Goal: Navigation & Orientation: Find specific page/section

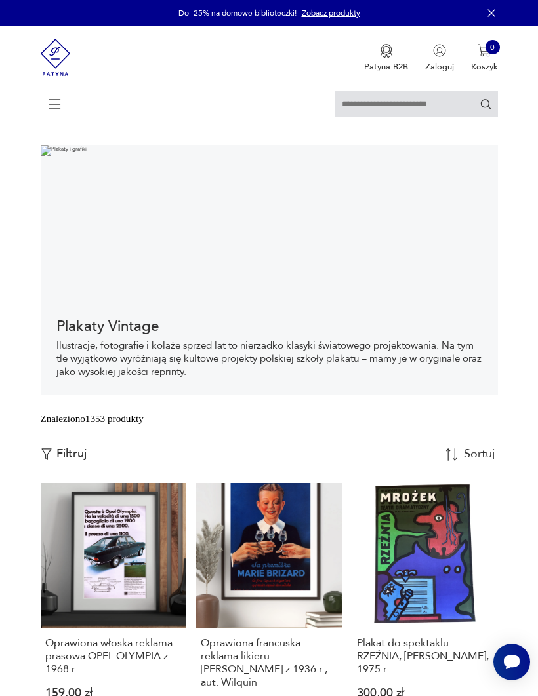
click at [64, 108] on icon at bounding box center [55, 104] width 46 height 46
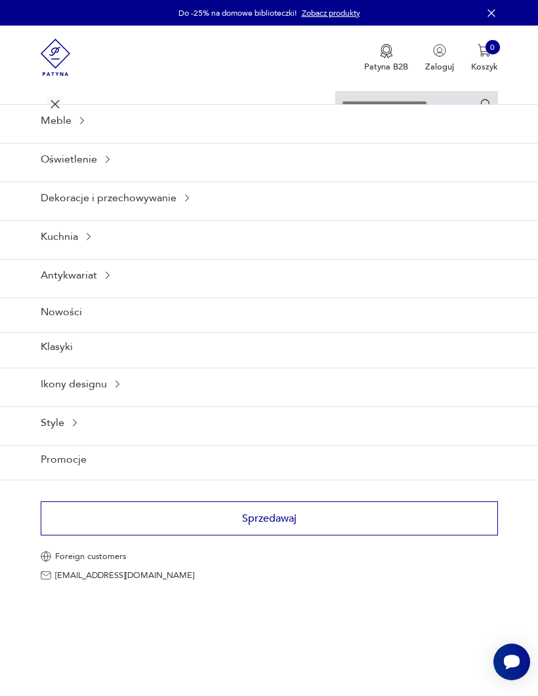
click at [85, 126] on icon at bounding box center [82, 120] width 10 height 10
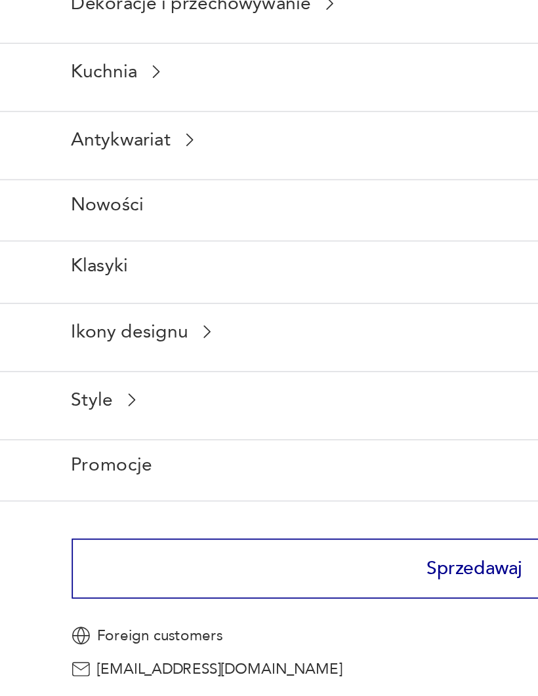
click at [102, 368] on div "Ikony designu" at bounding box center [269, 384] width 538 height 32
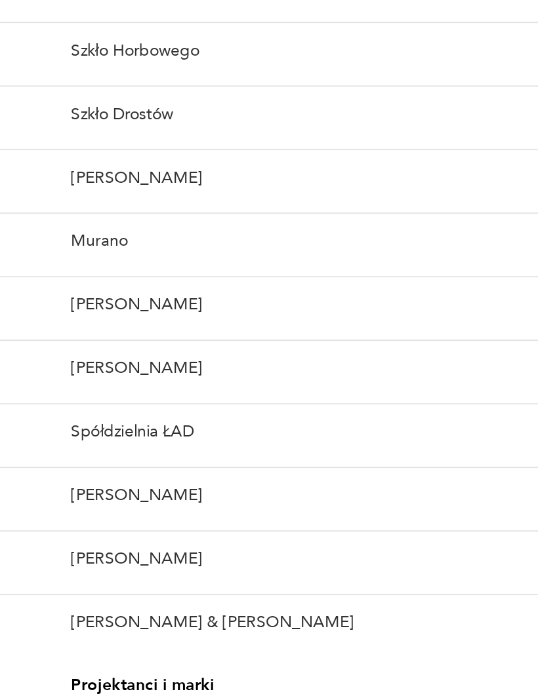
click at [233, 425] on link "Spółdzielnia ŁAD" at bounding box center [269, 441] width 538 height 32
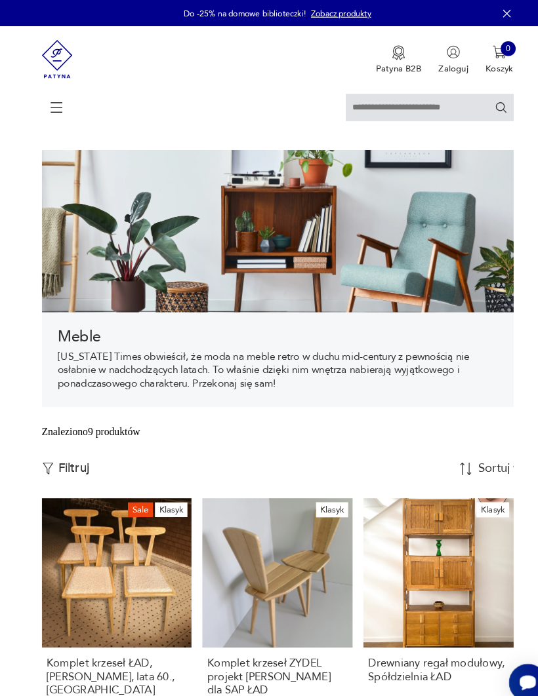
click at [64, 111] on icon at bounding box center [55, 104] width 46 height 46
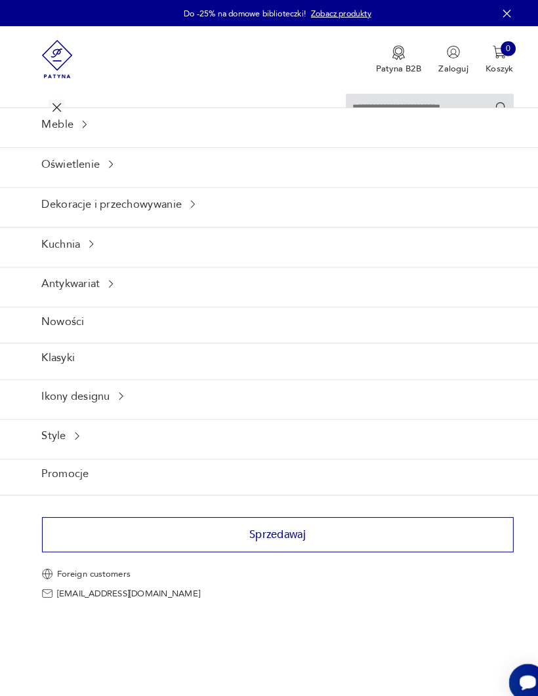
click at [69, 130] on div "Meble" at bounding box center [269, 120] width 538 height 32
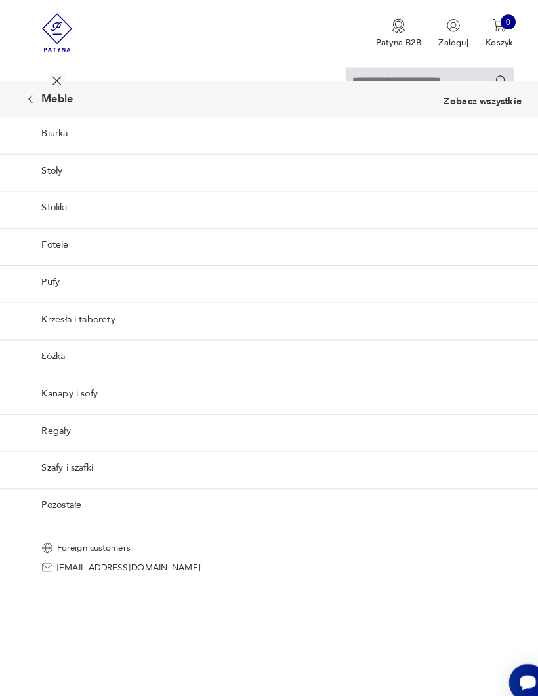
scroll to position [69, 0]
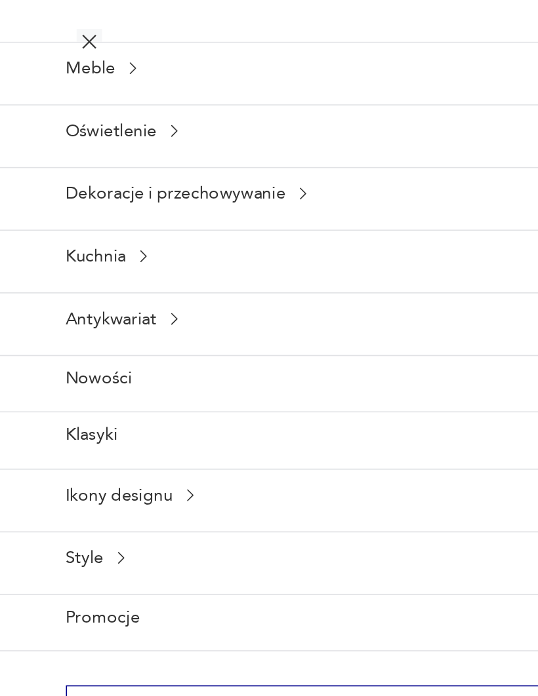
click at [78, 90] on icon at bounding box center [82, 95] width 10 height 10
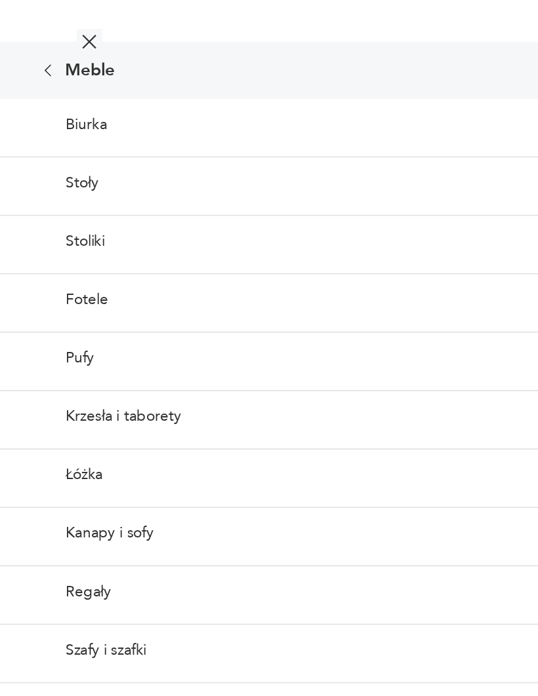
click at [92, 374] on link "Kanapy i sofy" at bounding box center [269, 382] width 538 height 32
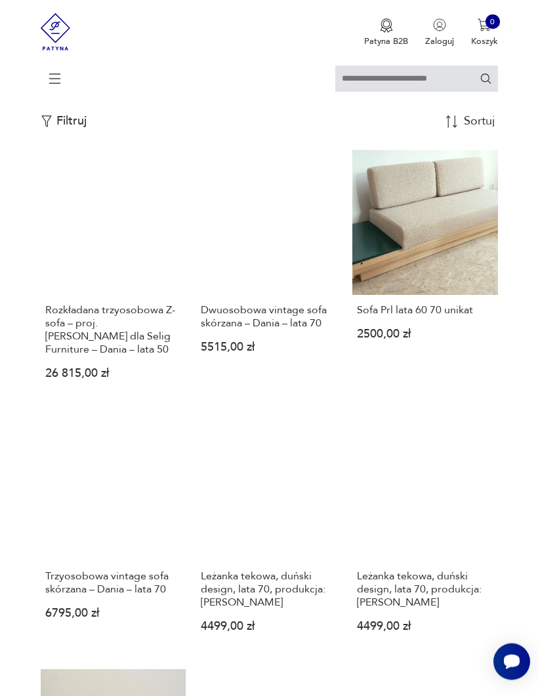
scroll to position [317, 0]
